Goal: Check status: Check status

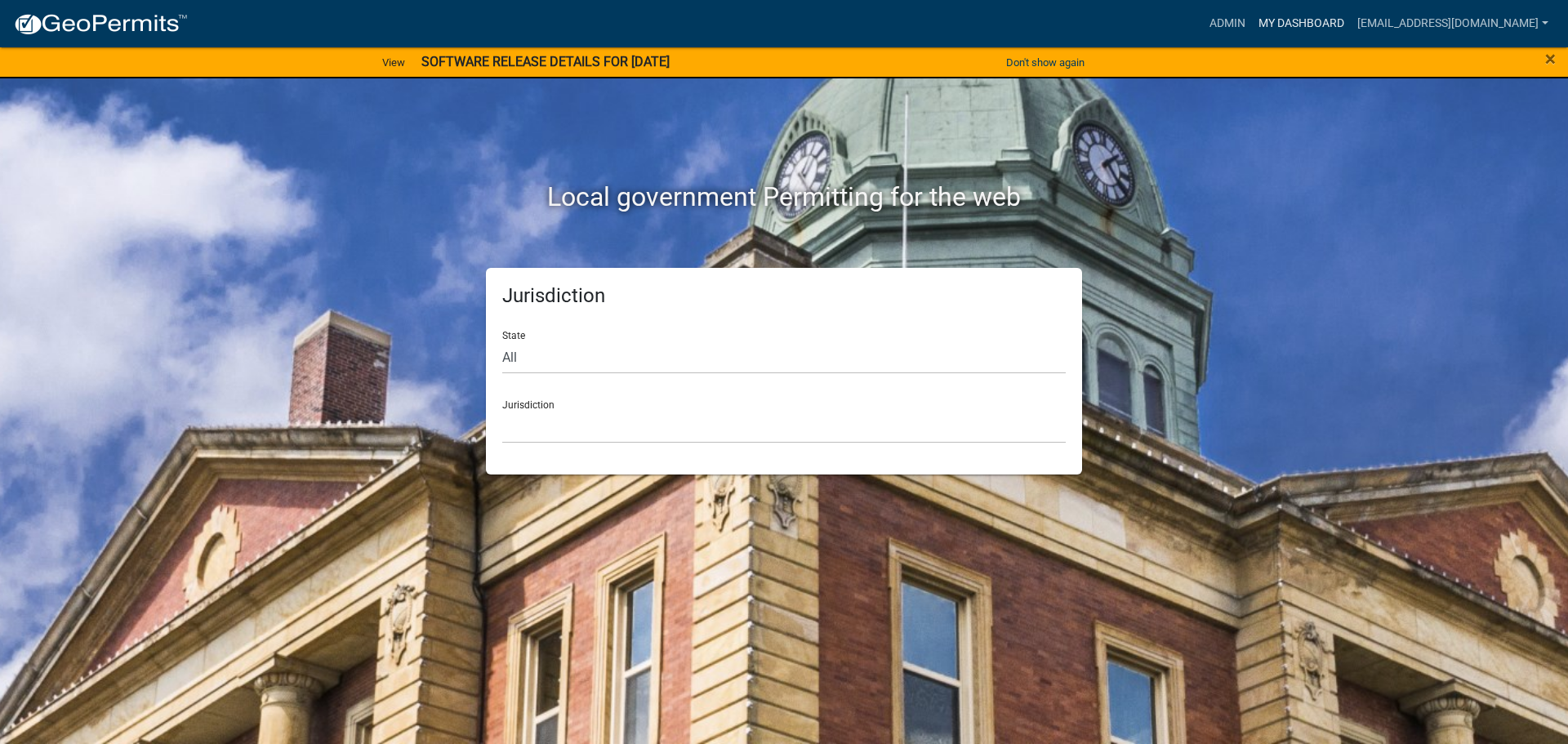
click at [1327, 23] on link "My Dashboard" at bounding box center [1301, 24] width 99 height 31
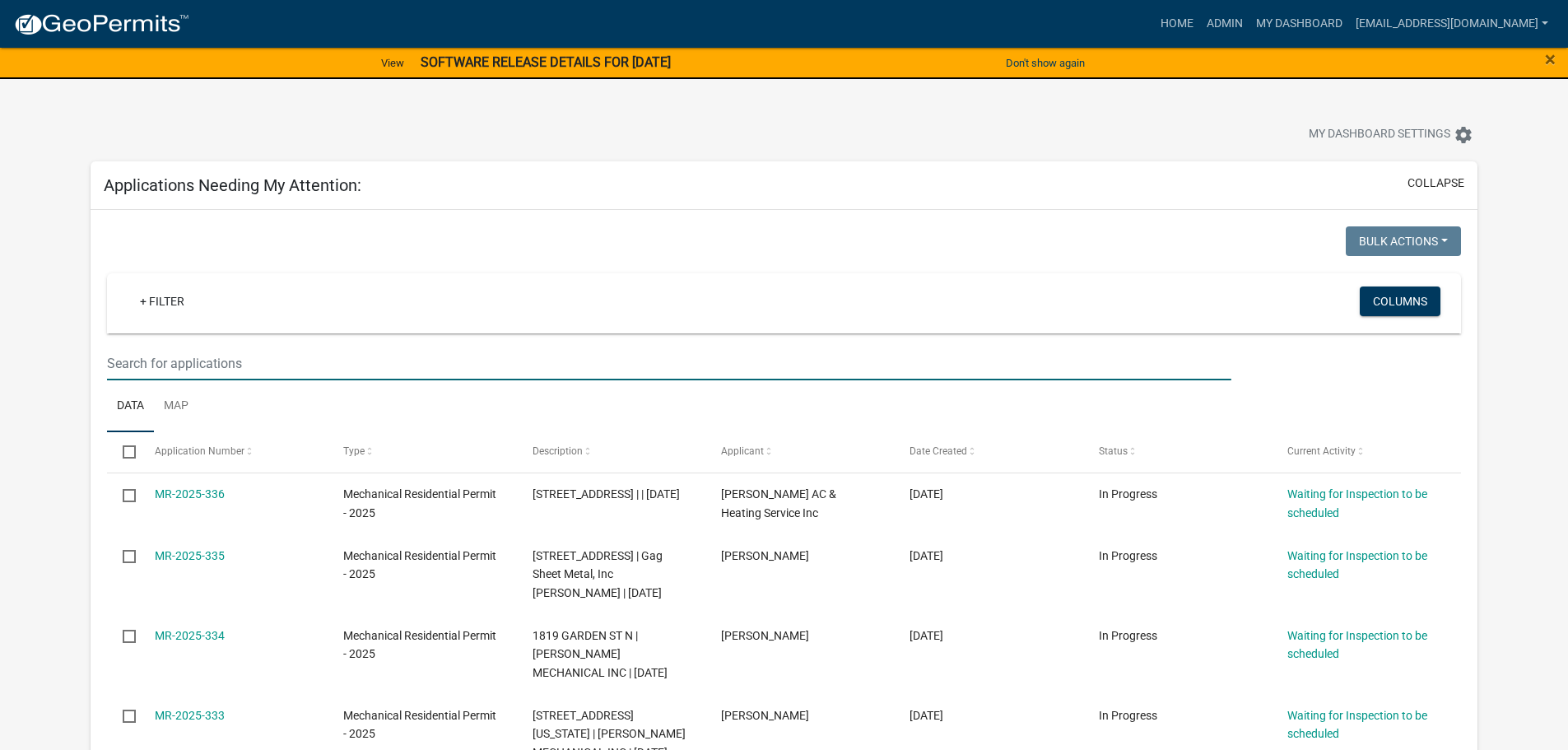
click at [168, 357] on input "text" at bounding box center [669, 364] width 1123 height 33
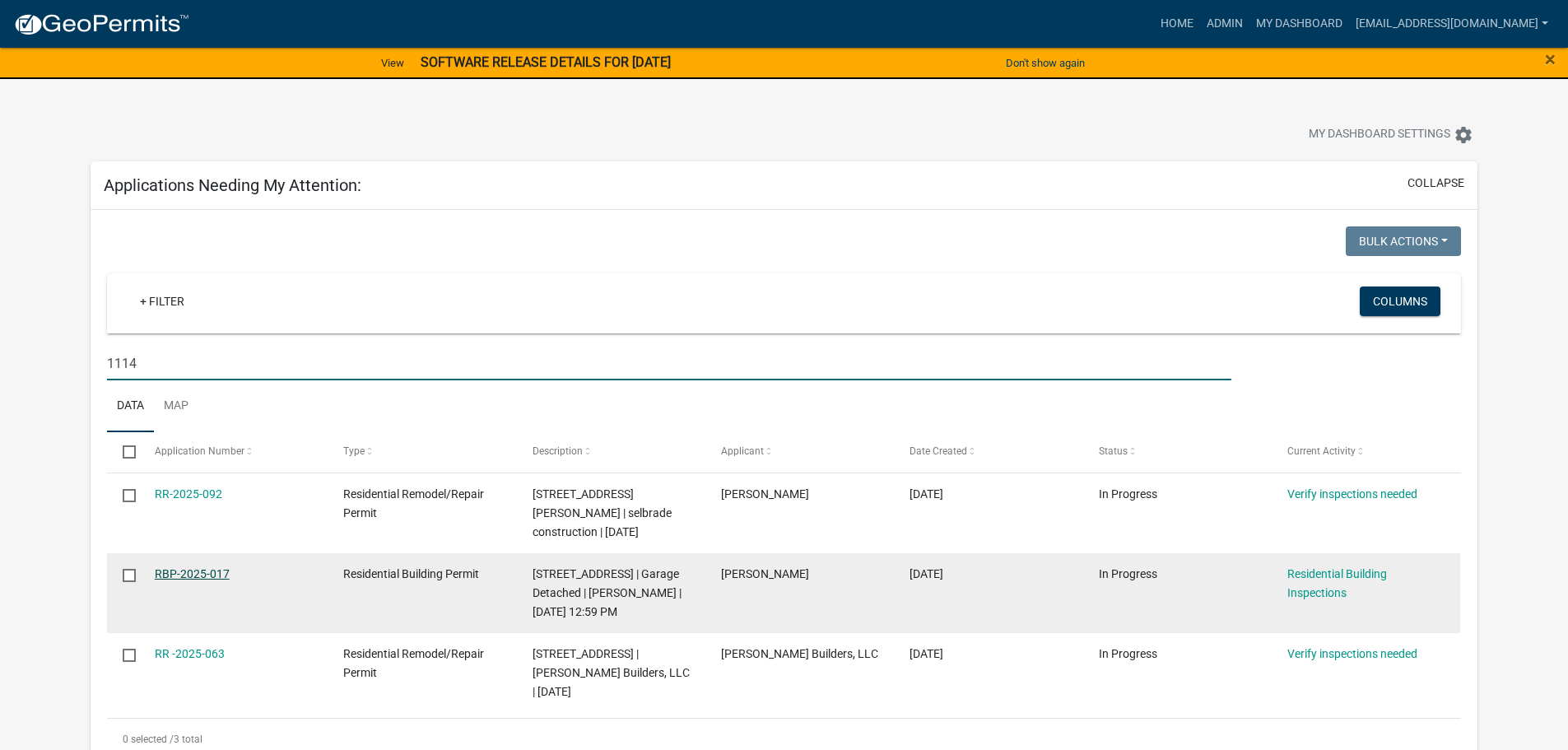
type input "1114"
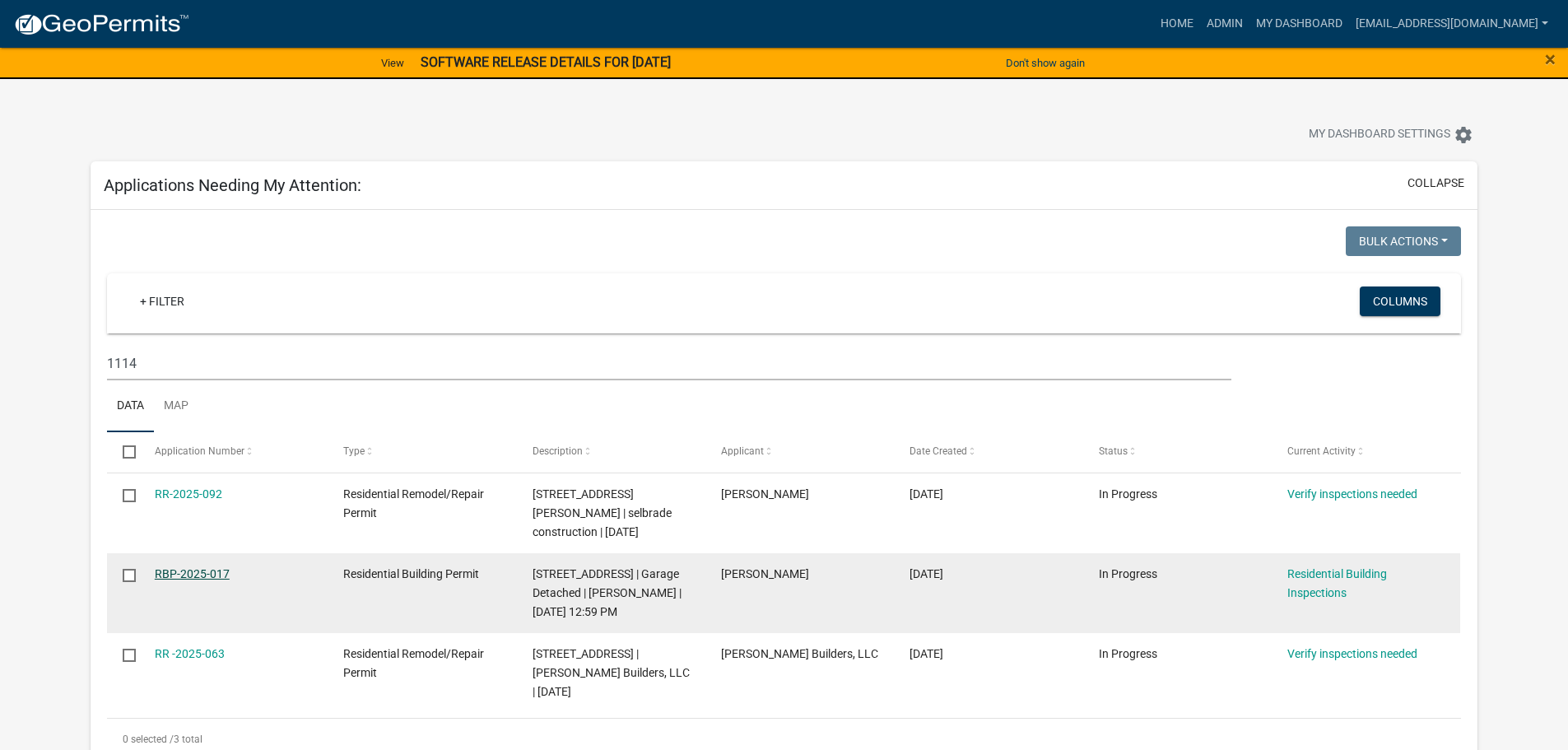
click at [191, 568] on link "RBP-2025-017" at bounding box center [192, 574] width 75 height 13
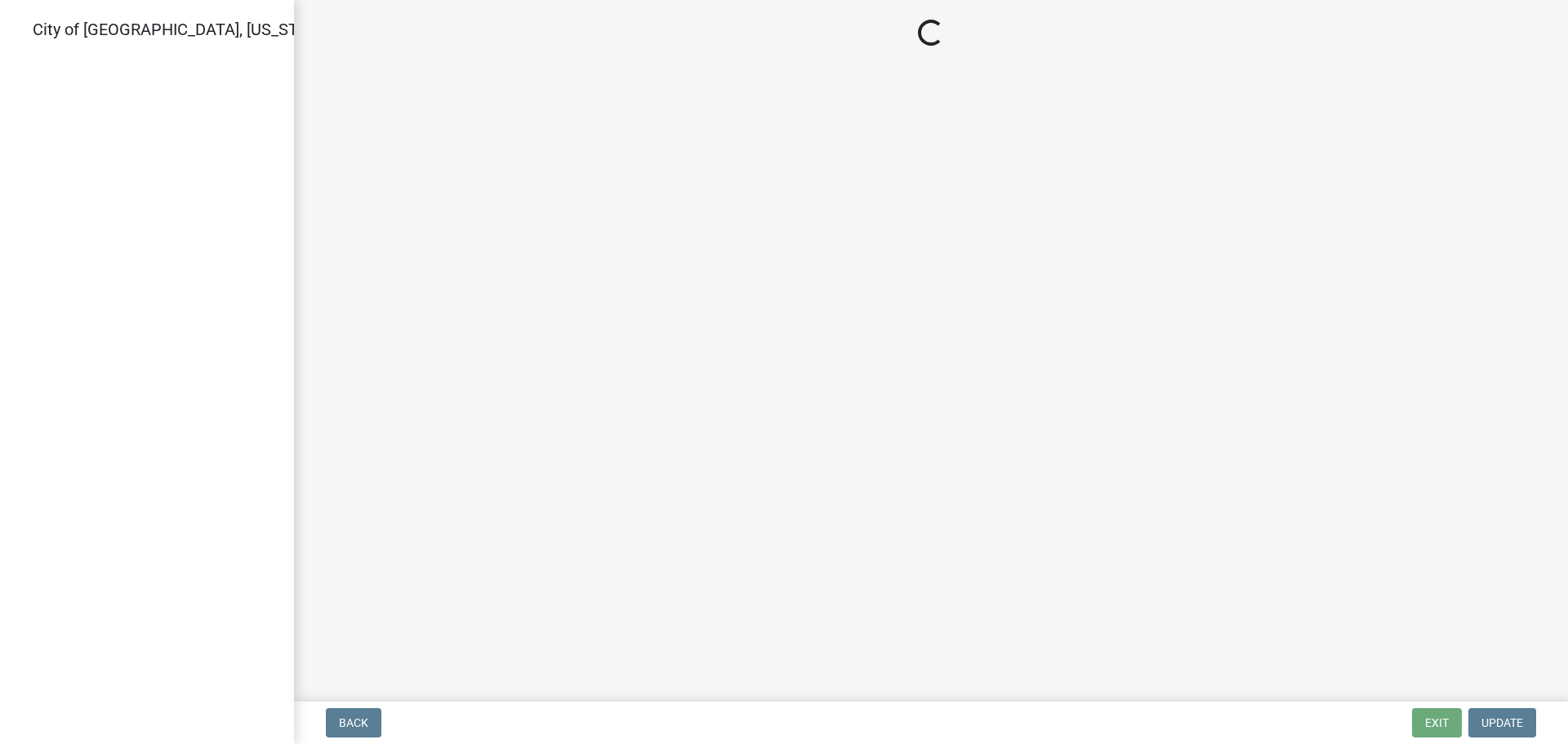
select select "805d55ac-e238-4e04-8f8e-acc067f36c3e"
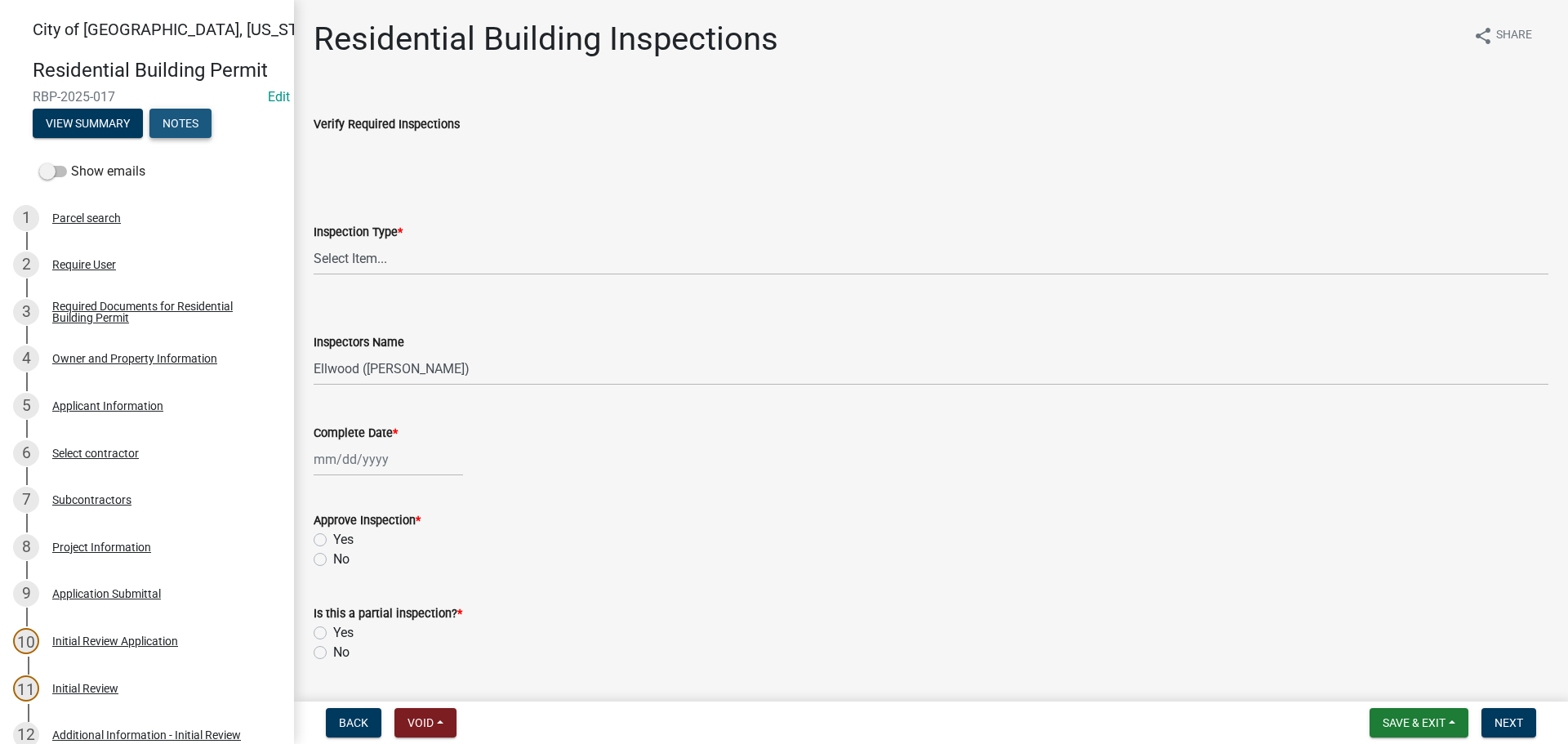
click at [168, 120] on button "Notes" at bounding box center [180, 124] width 62 height 30
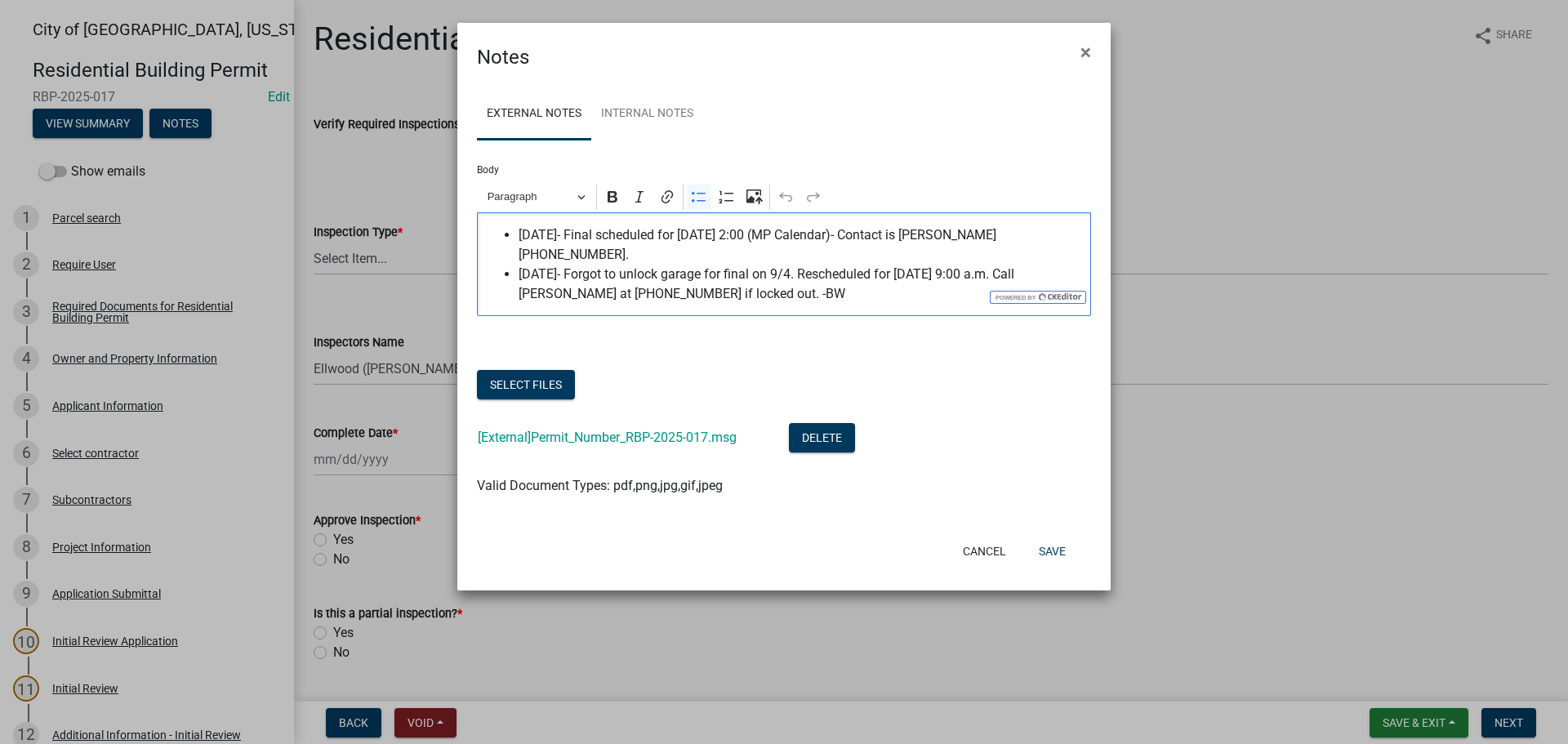
click at [775, 274] on span "[DATE]- Forgot to unlock garage for final on 9/4. Rescheduled for [DATE] 9:00 a…" at bounding box center [801, 284] width 565 height 39
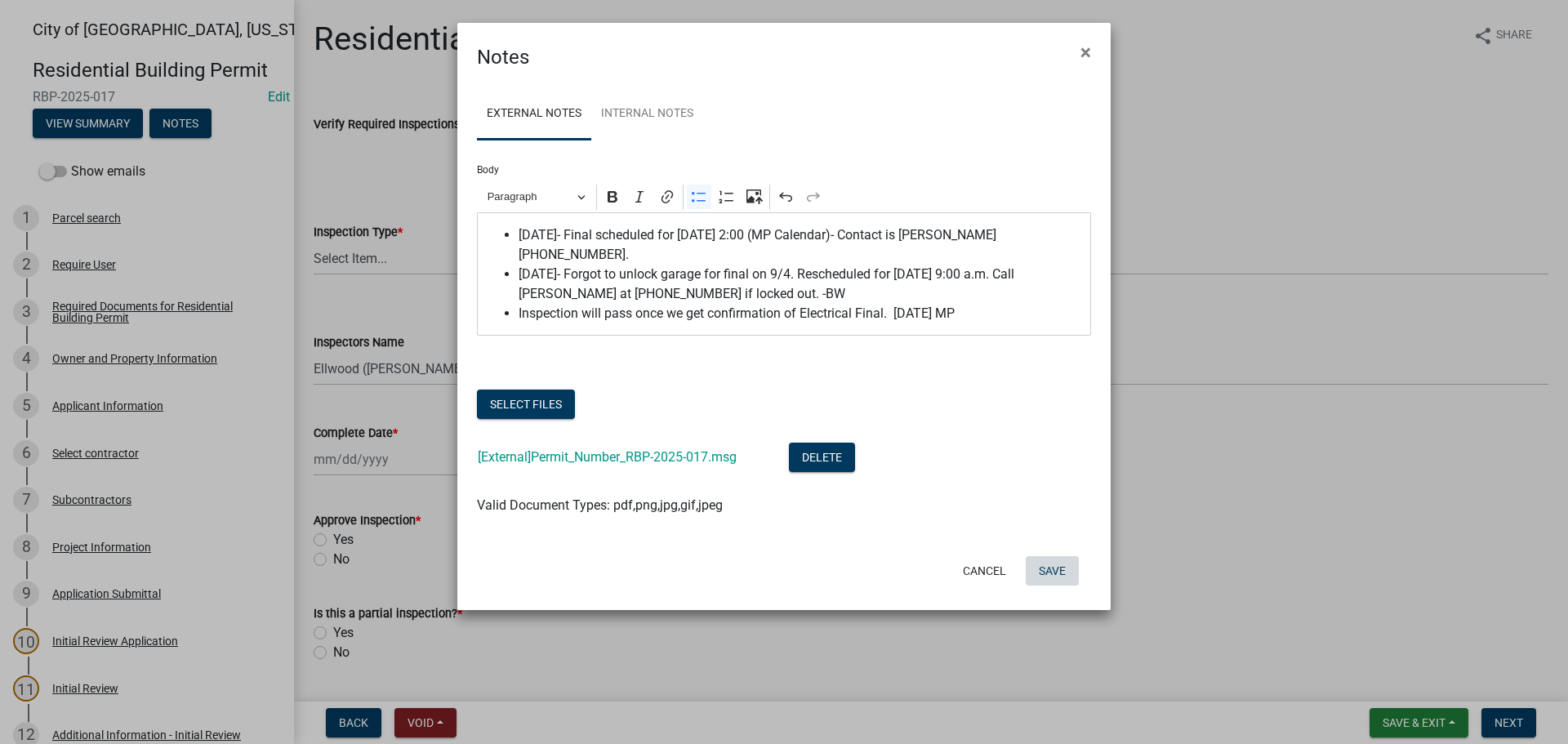
click at [1059, 557] on button "Save" at bounding box center [1053, 571] width 54 height 30
